Goal: Obtain resource: Obtain resource

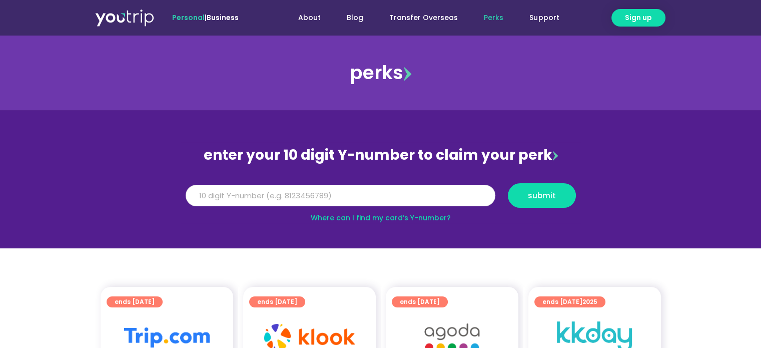
click at [343, 196] on input "Y Number" at bounding box center [341, 196] width 310 height 22
click at [318, 198] on input "Y Number" at bounding box center [341, 196] width 310 height 22
type input "8111050374"
click at [540, 195] on span "submit" at bounding box center [542, 196] width 28 height 8
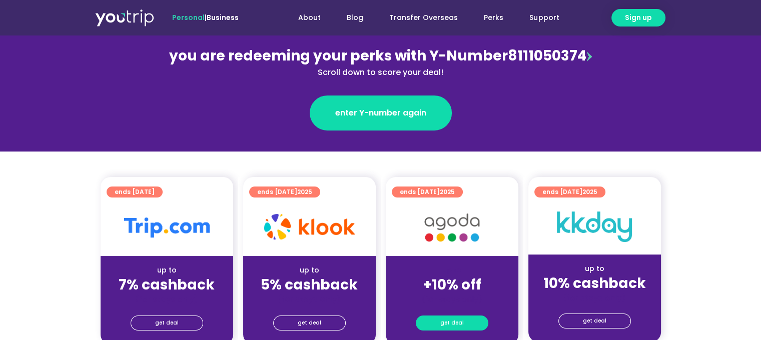
click at [450, 320] on span "get deal" at bounding box center [452, 323] width 24 height 14
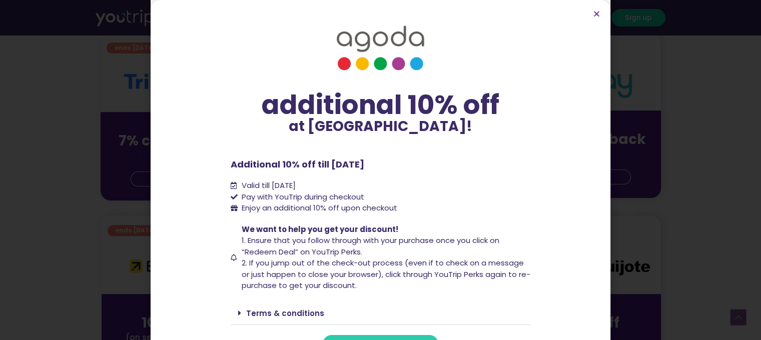
scroll to position [20, 0]
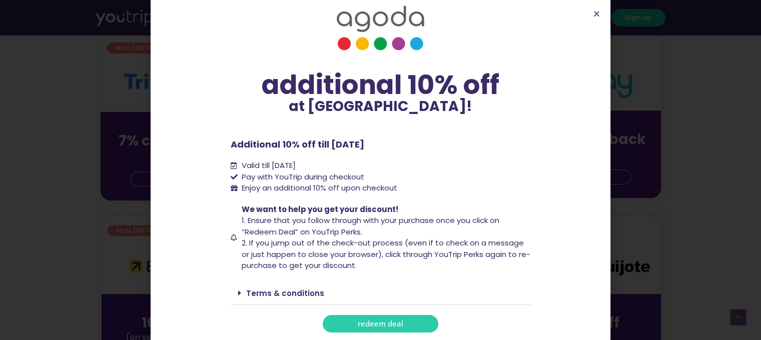
click at [391, 325] on span "redeem deal" at bounding box center [381, 324] width 46 height 8
